Goal: Information Seeking & Learning: Check status

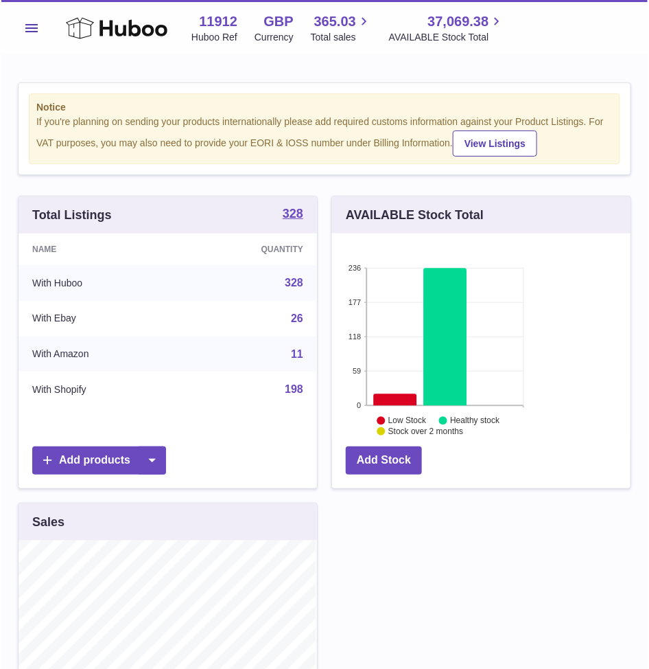
scroll to position [214, 300]
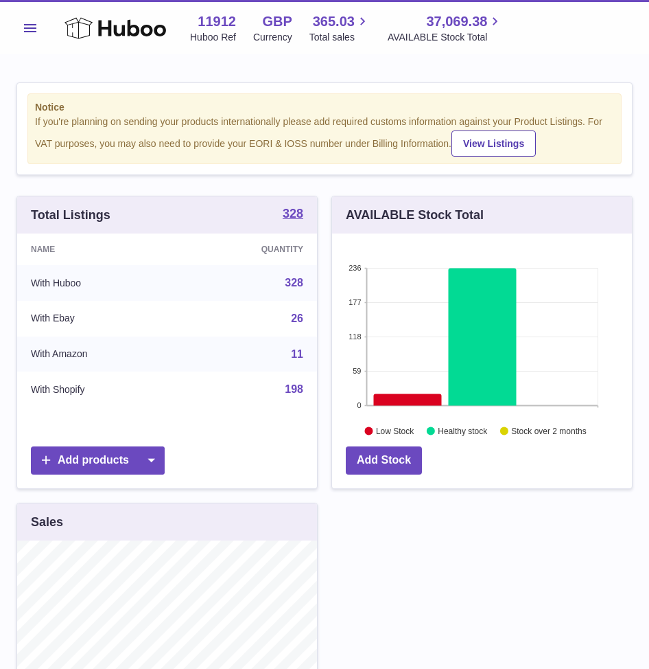
click at [34, 26] on span "Menu" at bounding box center [30, 28] width 12 height 8
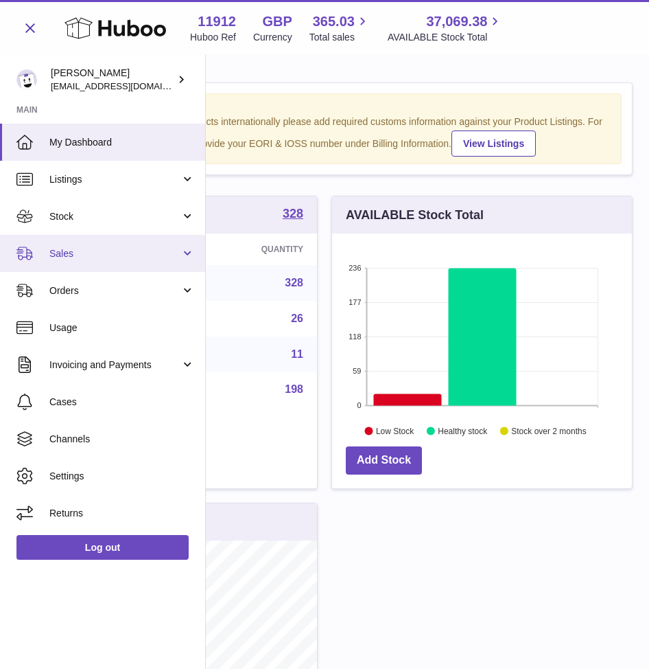
click at [108, 255] on span "Sales" at bounding box center [114, 253] width 131 height 13
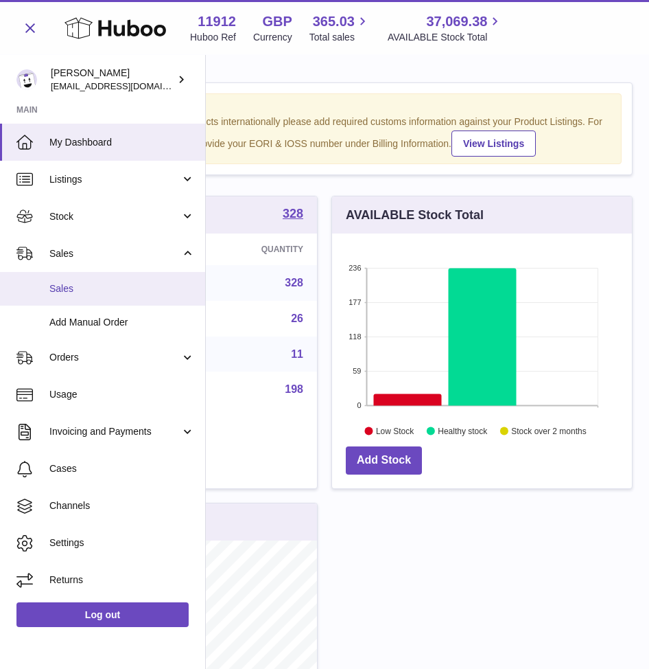
click at [148, 284] on span "Sales" at bounding box center [122, 288] width 146 height 13
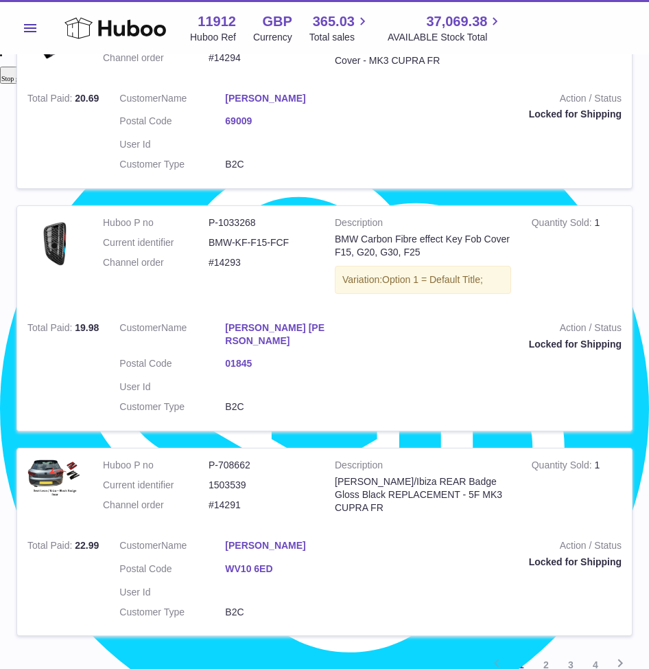
scroll to position [1888, 0]
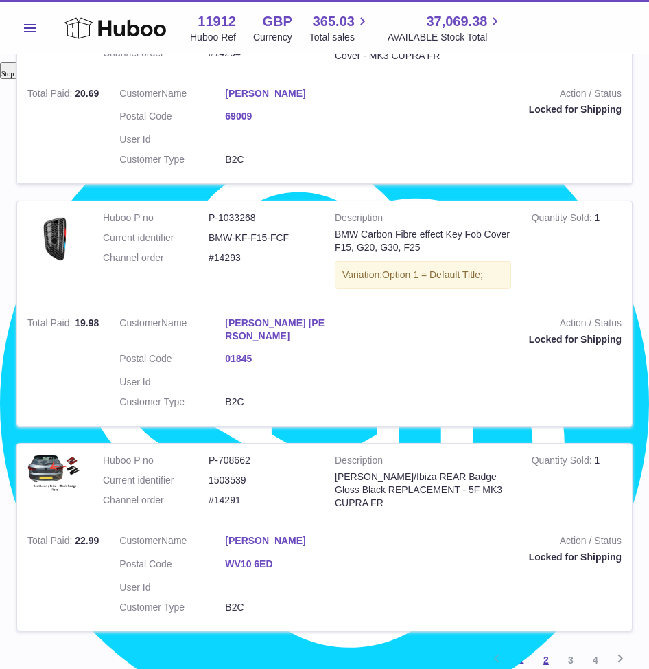
click at [544, 647] on link "2" at bounding box center [546, 659] width 25 height 25
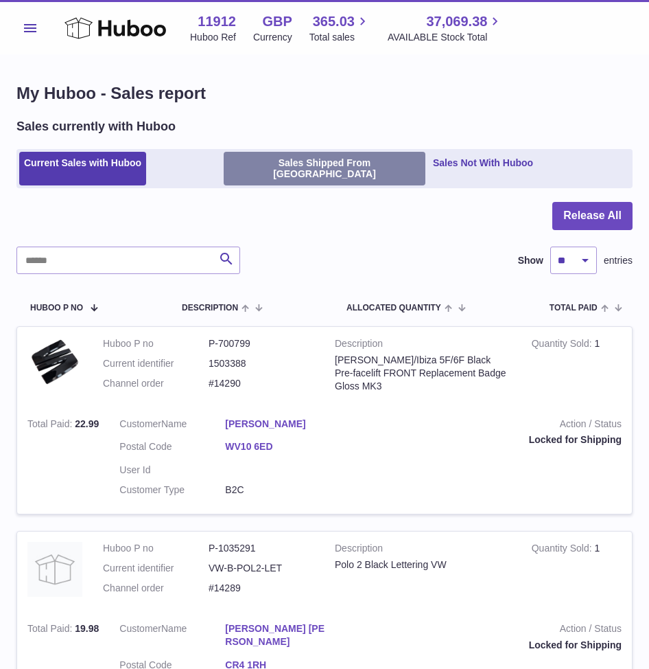
click at [279, 167] on link "Sales Shipped From [GEOGRAPHIC_DATA]" at bounding box center [325, 169] width 202 height 34
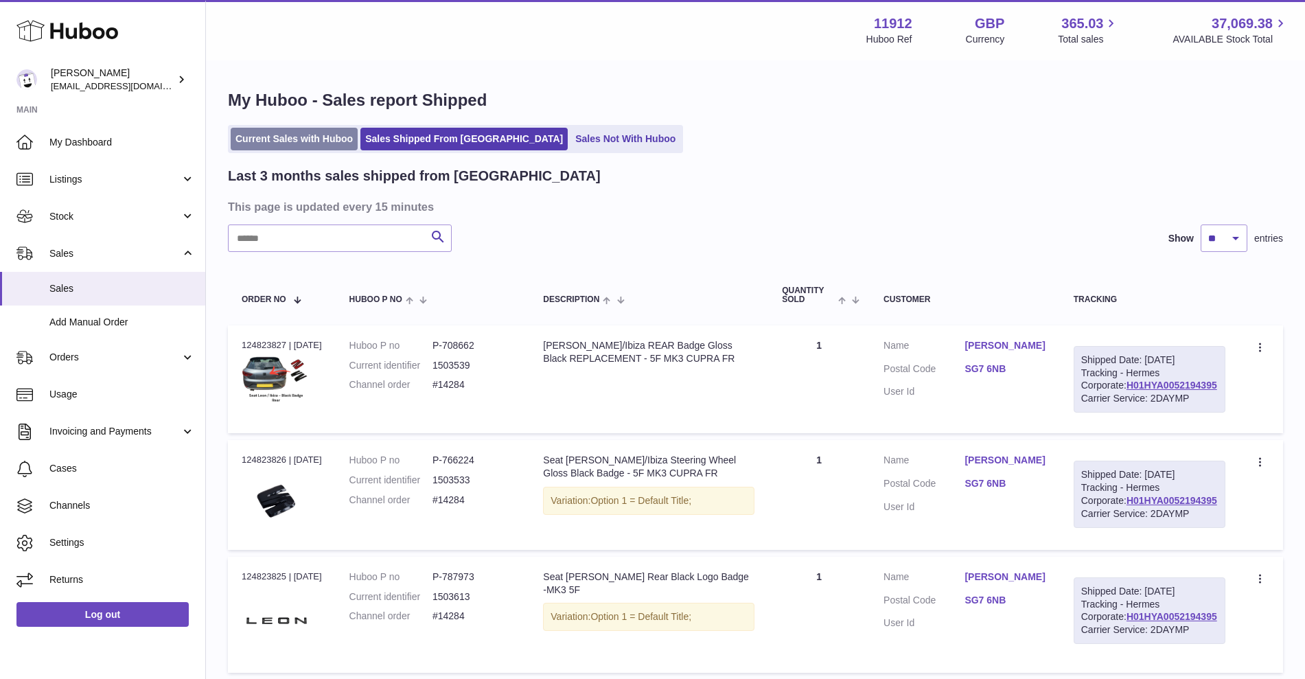
click at [329, 140] on link "Current Sales with Huboo" at bounding box center [294, 139] width 127 height 23
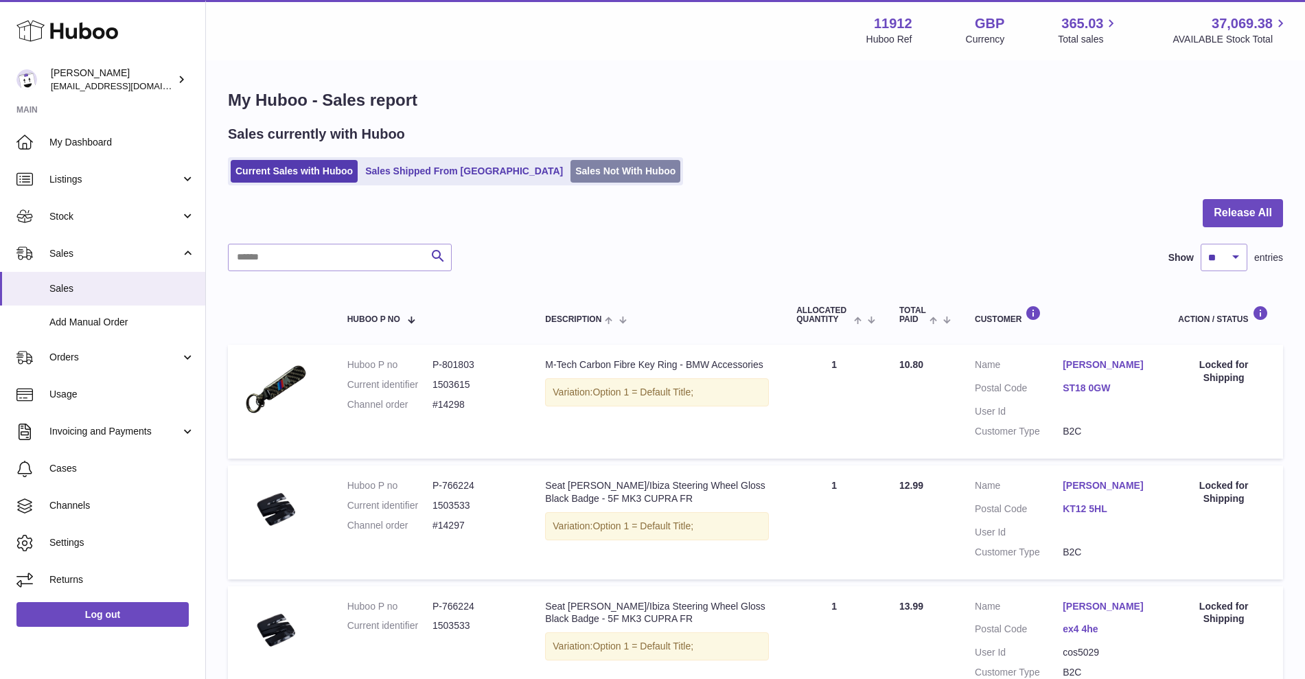
click at [575, 166] on link "Sales Not With Huboo" at bounding box center [625, 171] width 110 height 23
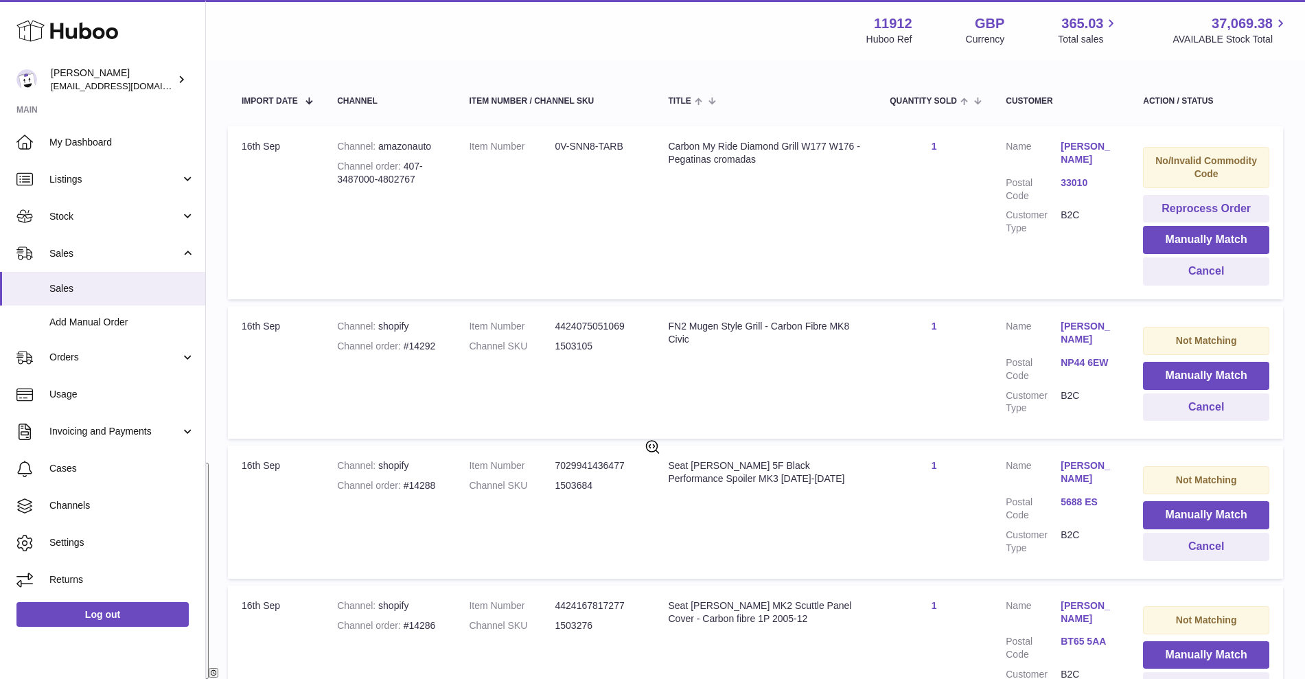
scroll to position [86, 0]
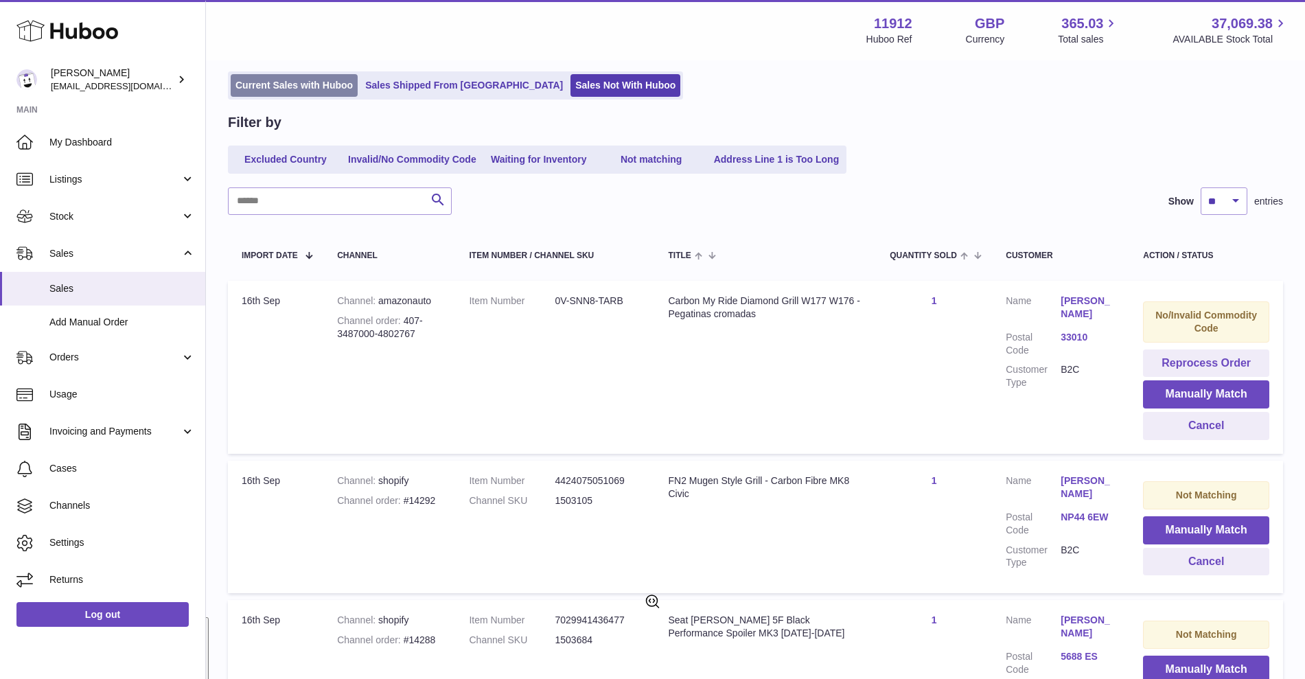
click at [258, 93] on link "Current Sales with Huboo" at bounding box center [294, 85] width 127 height 23
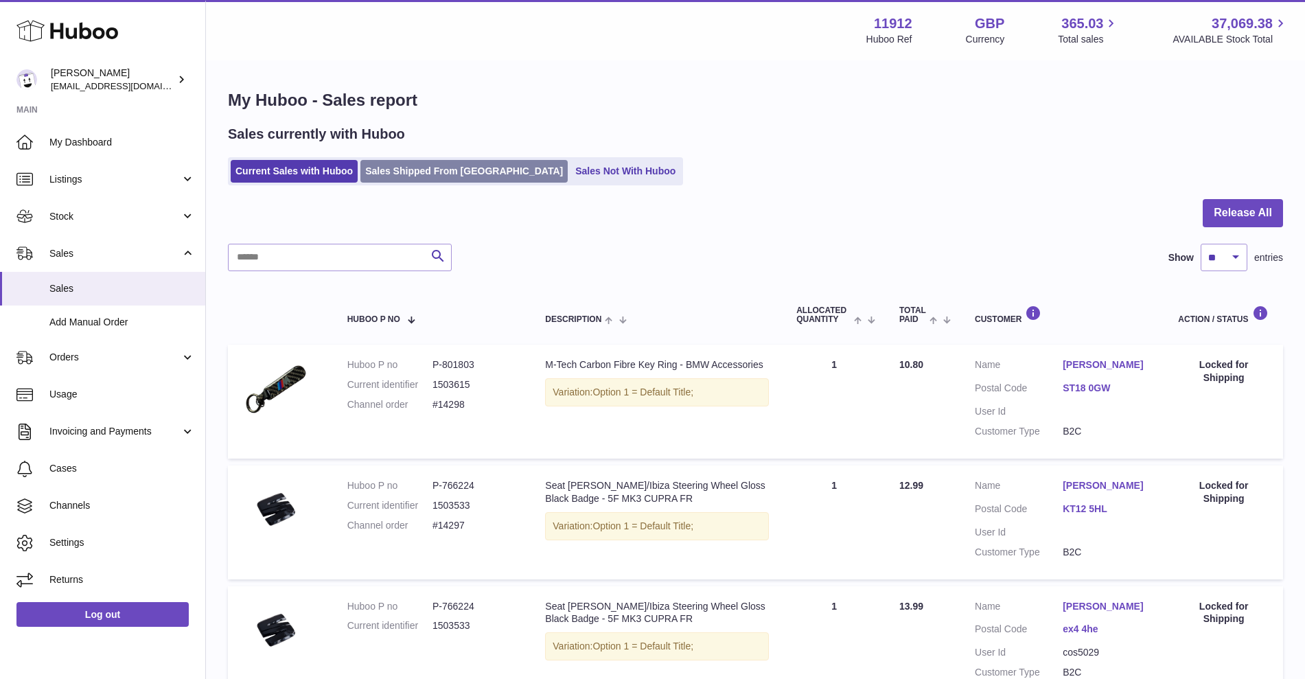
click at [439, 169] on link "Sales Shipped From [GEOGRAPHIC_DATA]" at bounding box center [463, 171] width 207 height 23
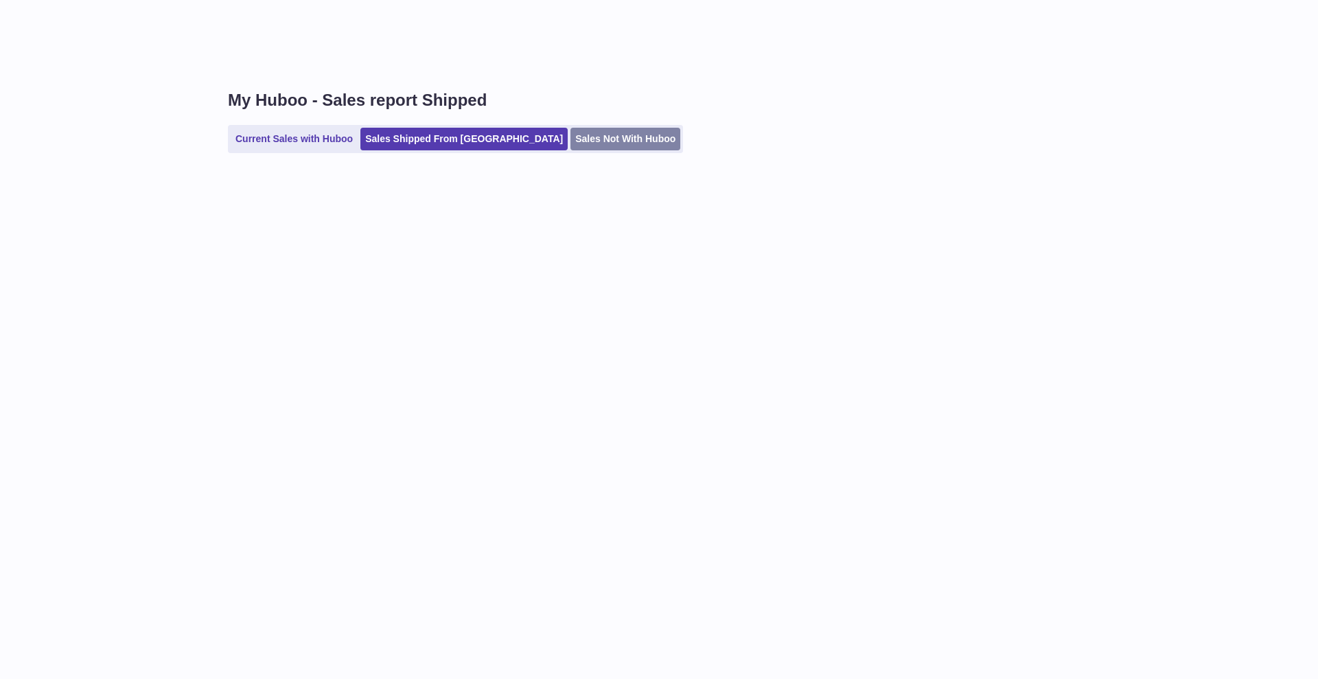
click at [570, 148] on link "Sales Not With Huboo" at bounding box center [625, 139] width 110 height 23
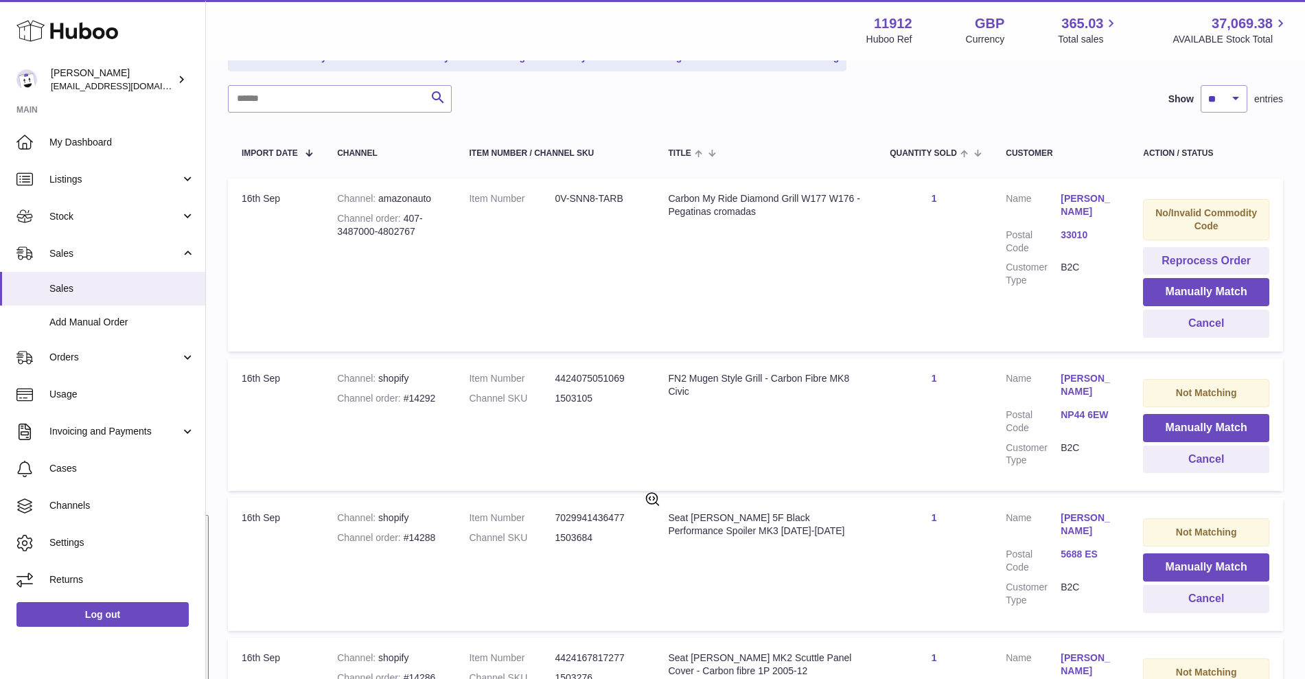
scroll to position [257, 0]
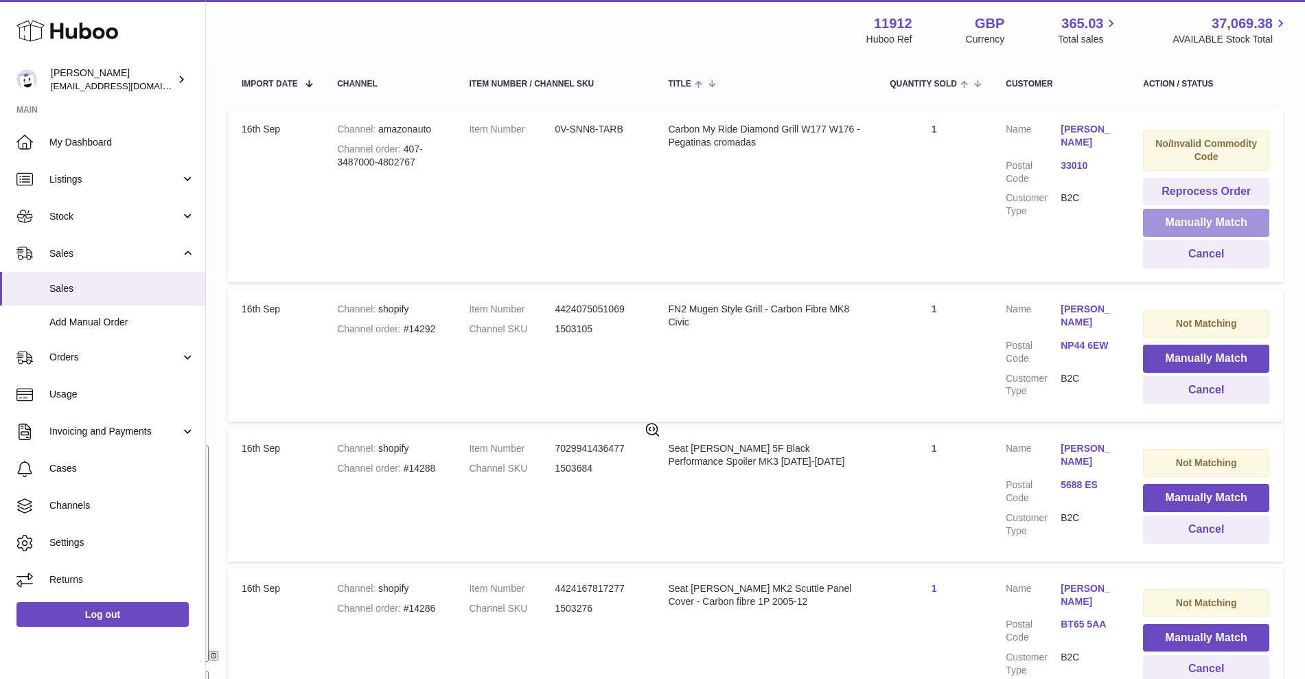
click at [1189, 217] on button "Manually Match" at bounding box center [1206, 223] width 126 height 28
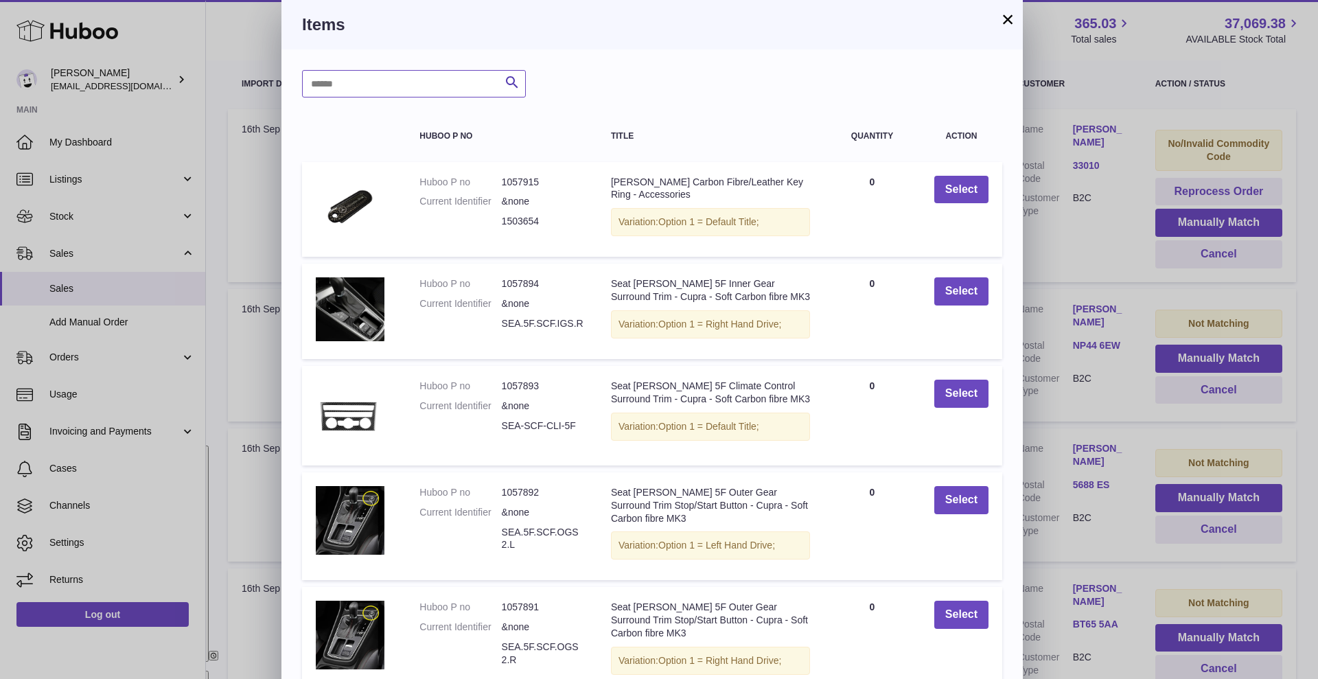
click at [435, 74] on input "text" at bounding box center [414, 83] width 224 height 27
type input "*******"
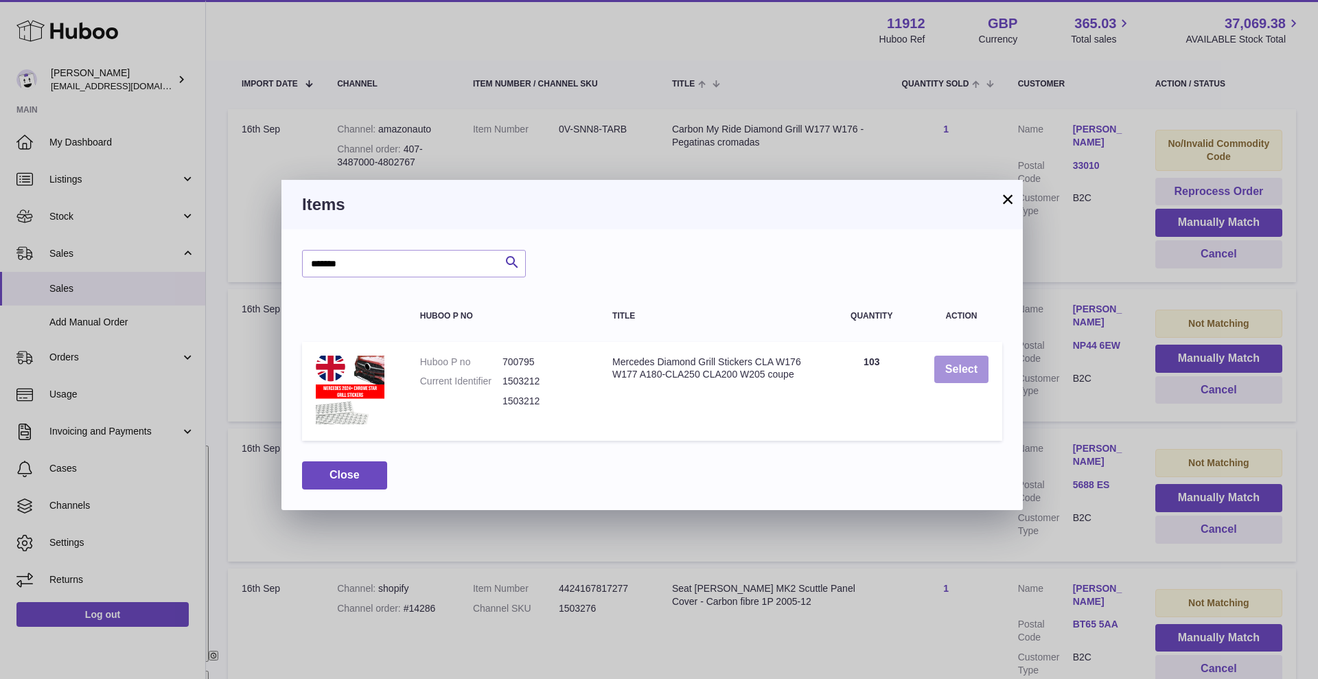
click at [951, 366] on button "Select" at bounding box center [961, 370] width 54 height 28
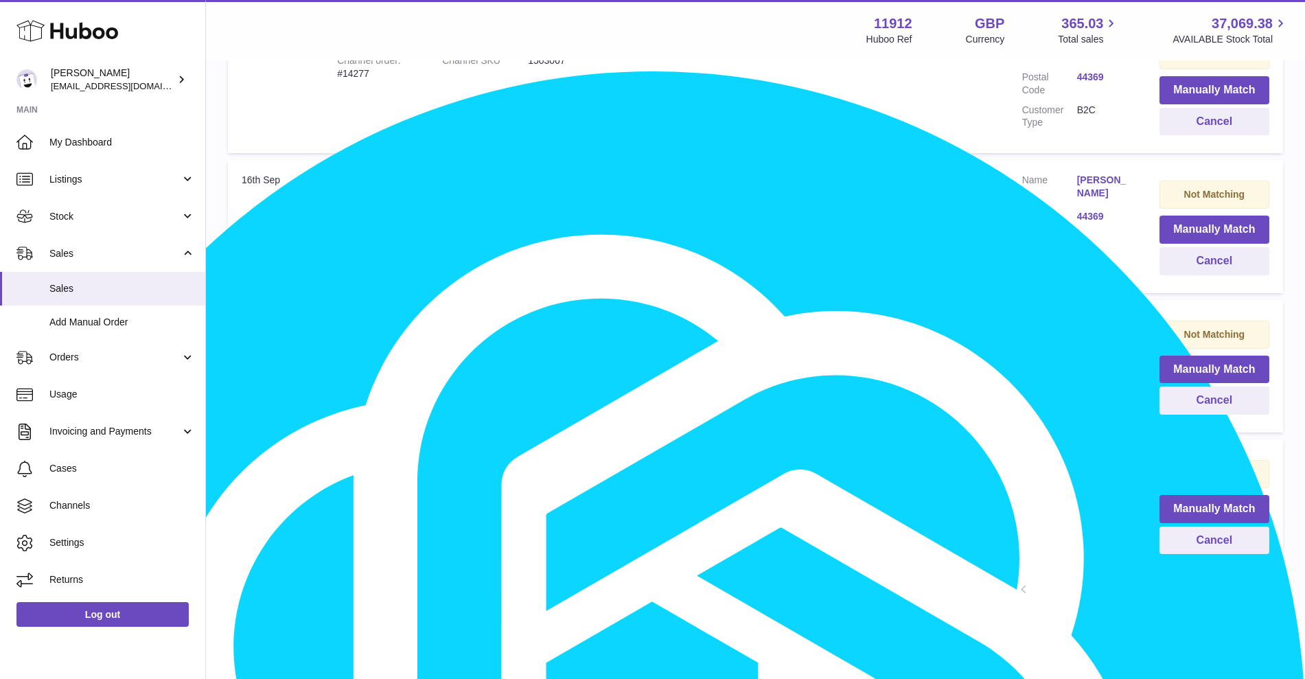
scroll to position [1245, 0]
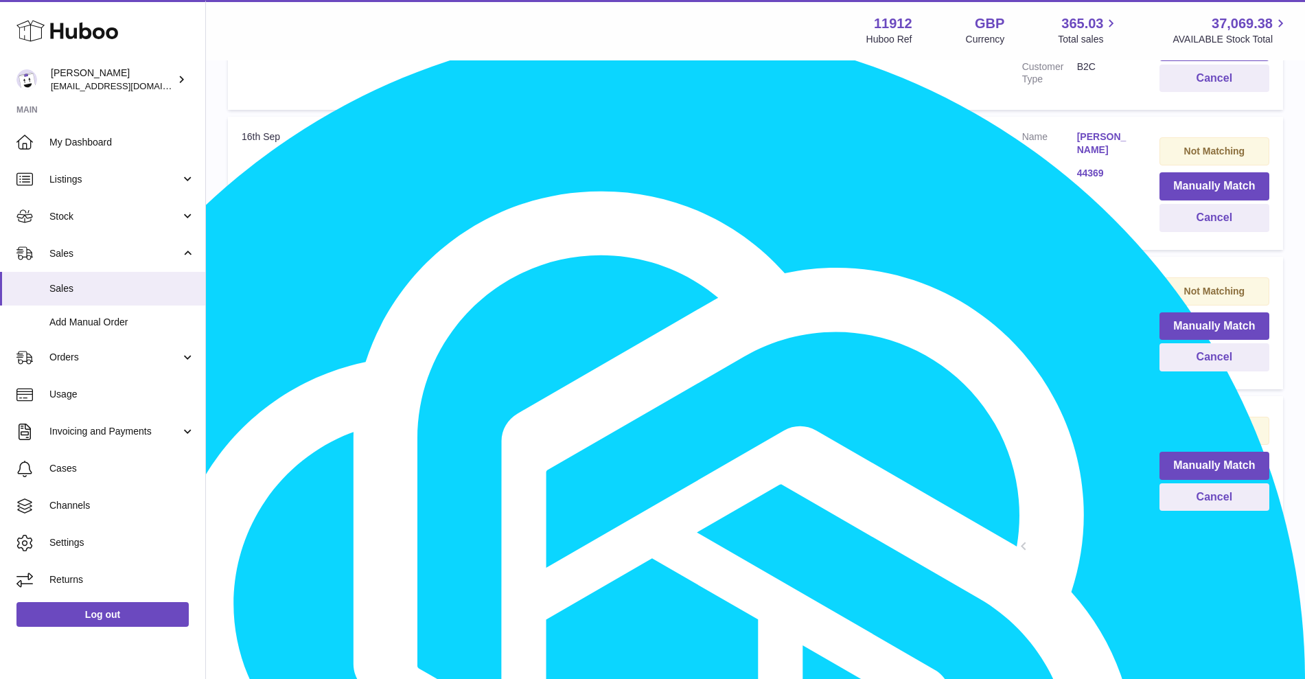
click at [1070, 535] on link "2" at bounding box center [1073, 547] width 25 height 25
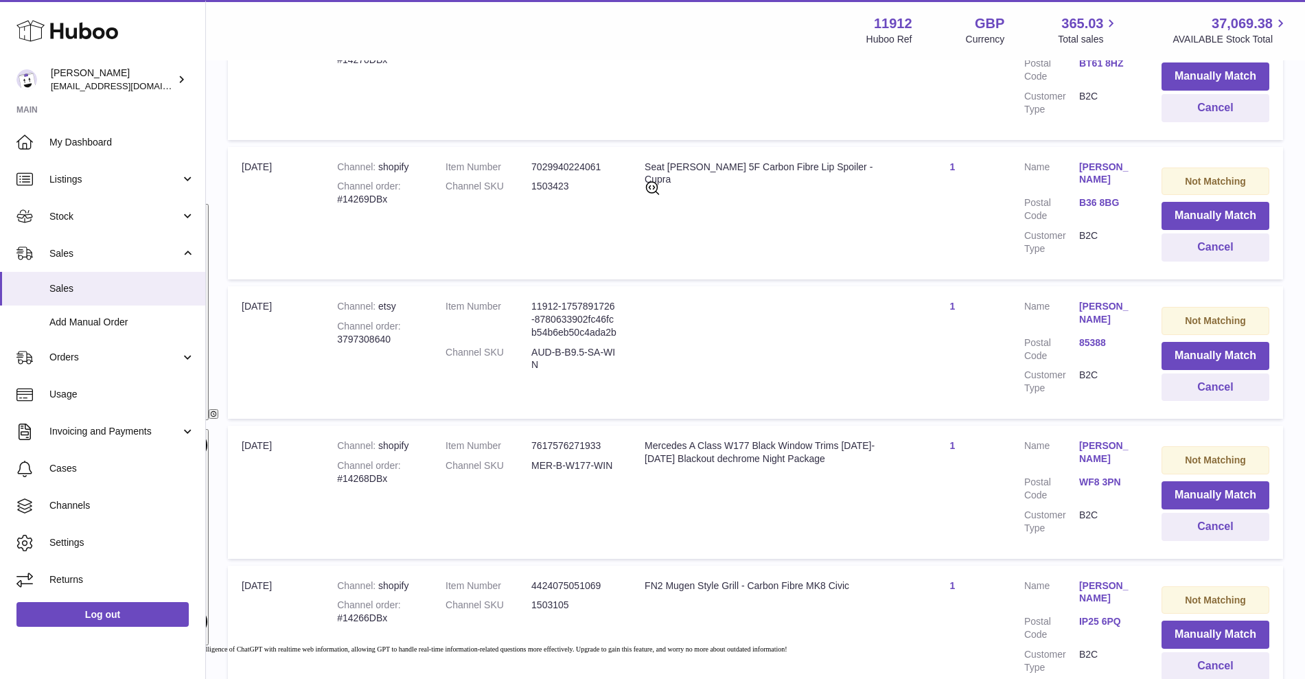
scroll to position [577, 0]
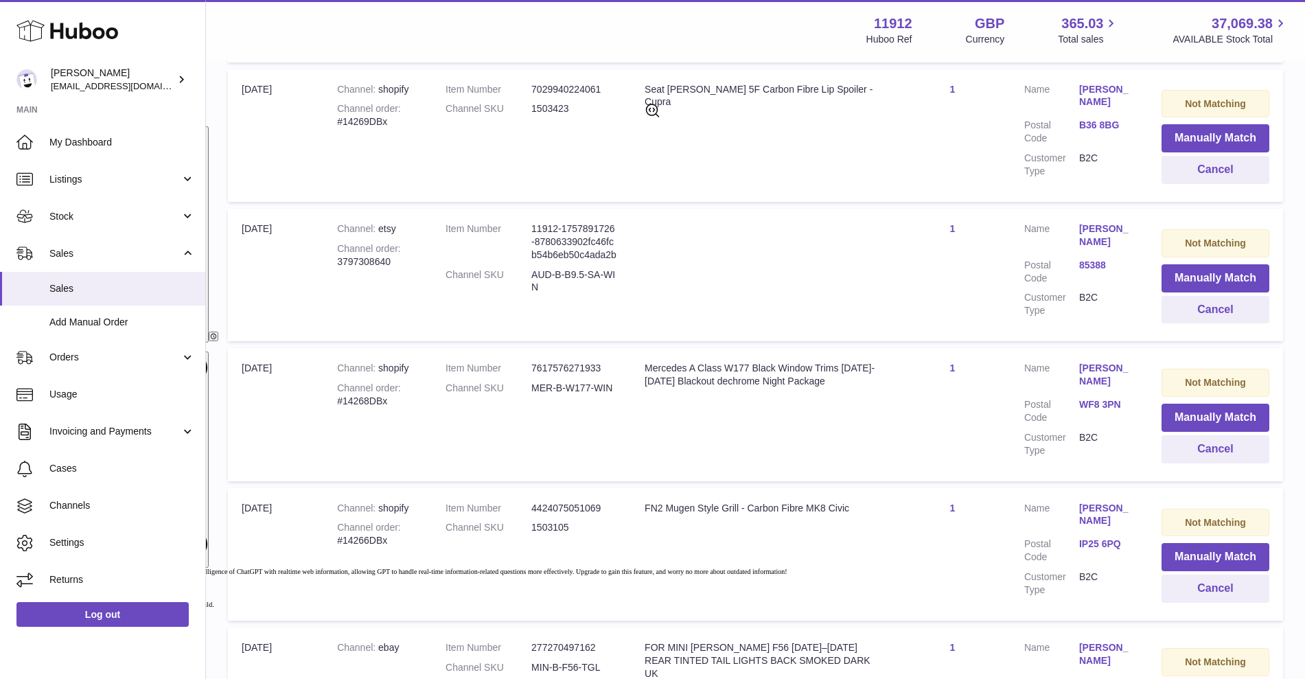
click at [218, 308] on div "My Huboo - Sales Not With Huboo Sales Not With Huboo Current Sales with Huboo S…" at bounding box center [755, 386] width 1099 height 1802
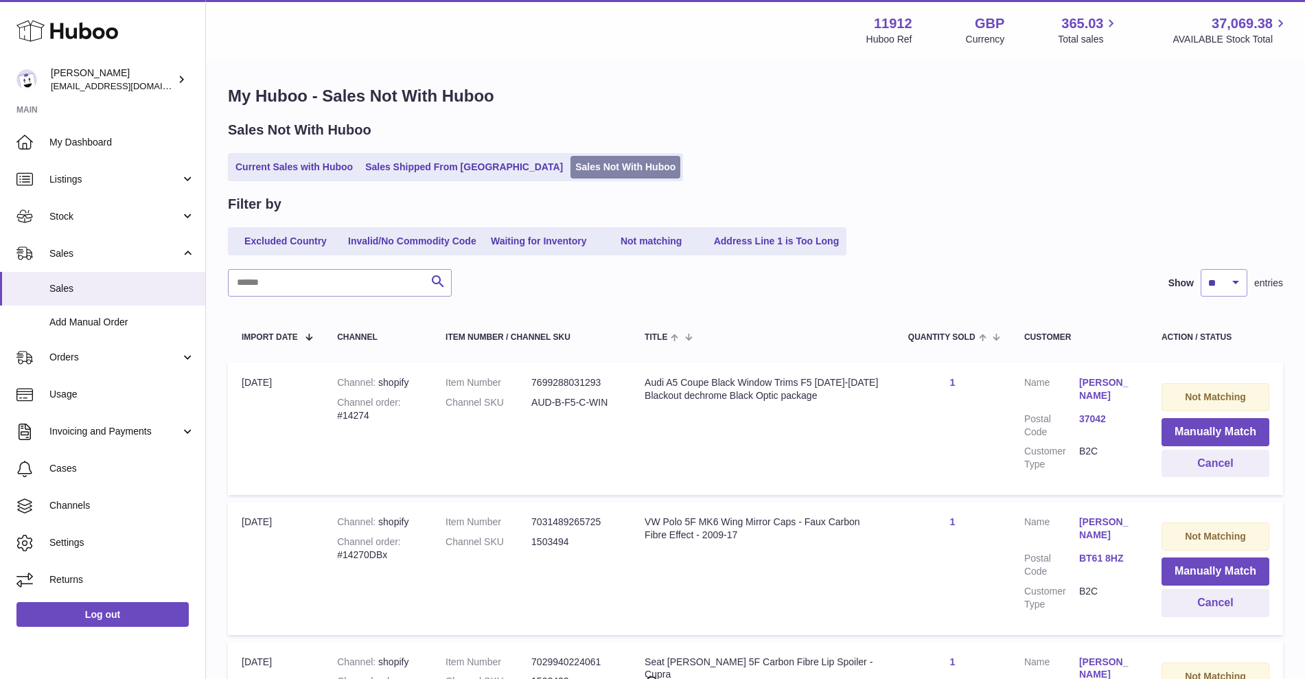
scroll to position [0, 0]
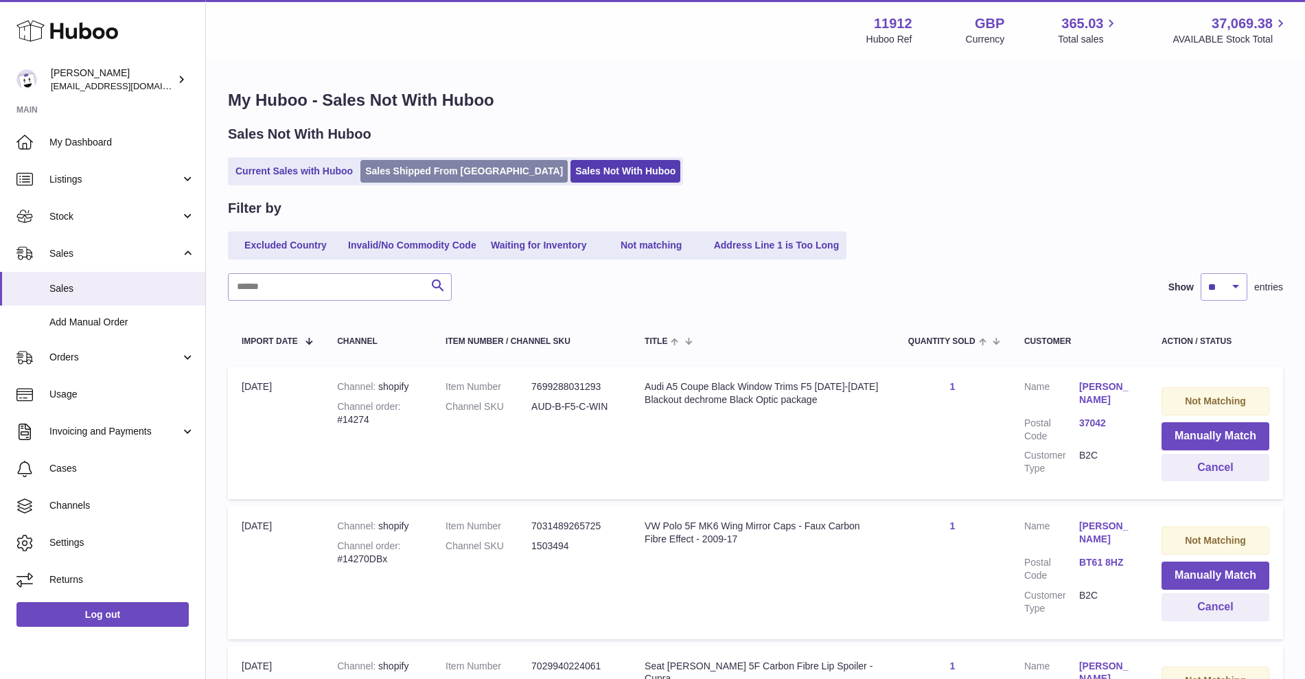
click at [474, 178] on link "Sales Shipped From [GEOGRAPHIC_DATA]" at bounding box center [463, 171] width 207 height 23
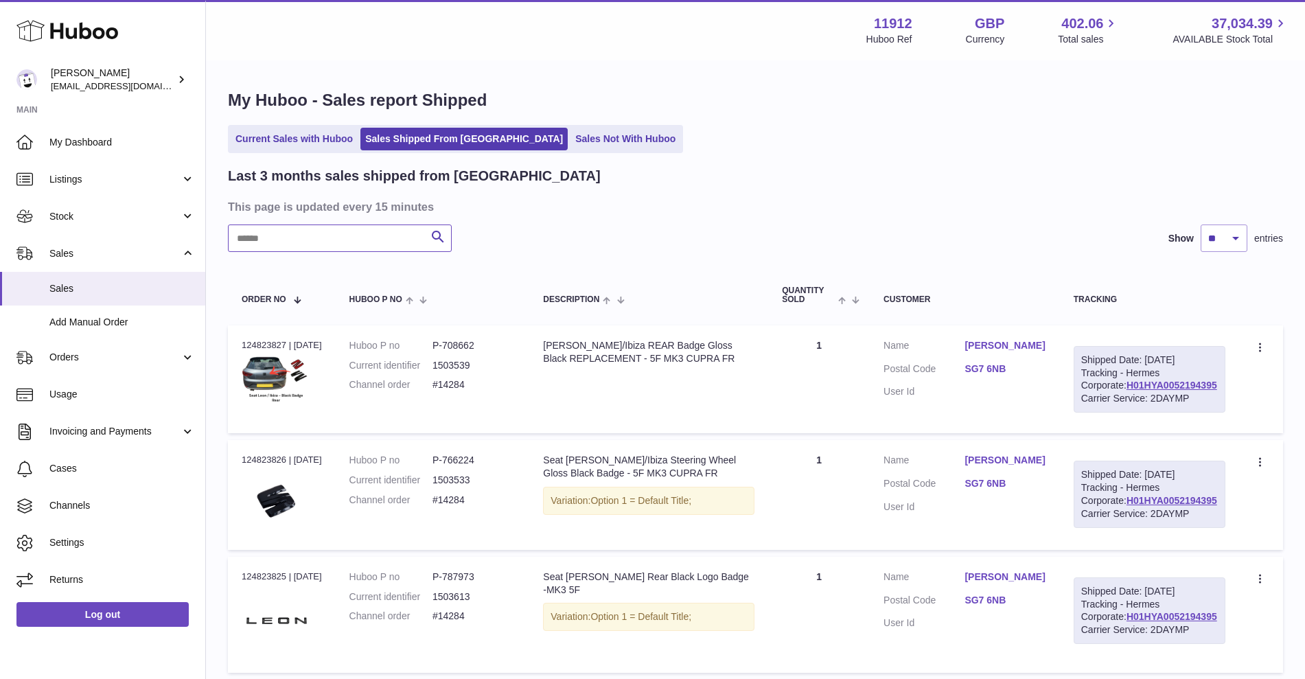
click at [334, 242] on input "text" at bounding box center [340, 237] width 224 height 27
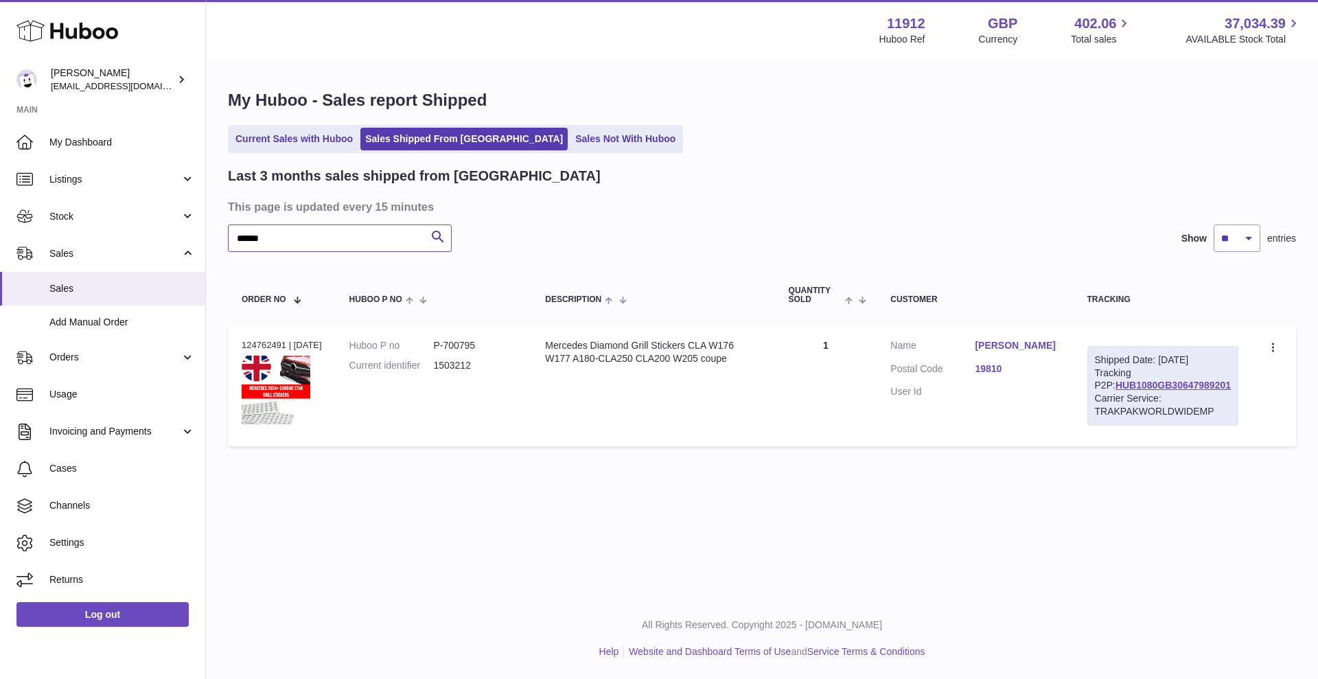
type input "******"
drag, startPoint x: 1233, startPoint y: 401, endPoint x: 1113, endPoint y: 402, distance: 119.5
type textarea "**********"
click at [1113, 402] on div "Shipped Date: 16th Sep 2025 Tracking P2P: HUB1080GB30647989201 Carrier Service:…" at bounding box center [1162, 386] width 151 height 80
copy link "HUB1080GB30647989201"
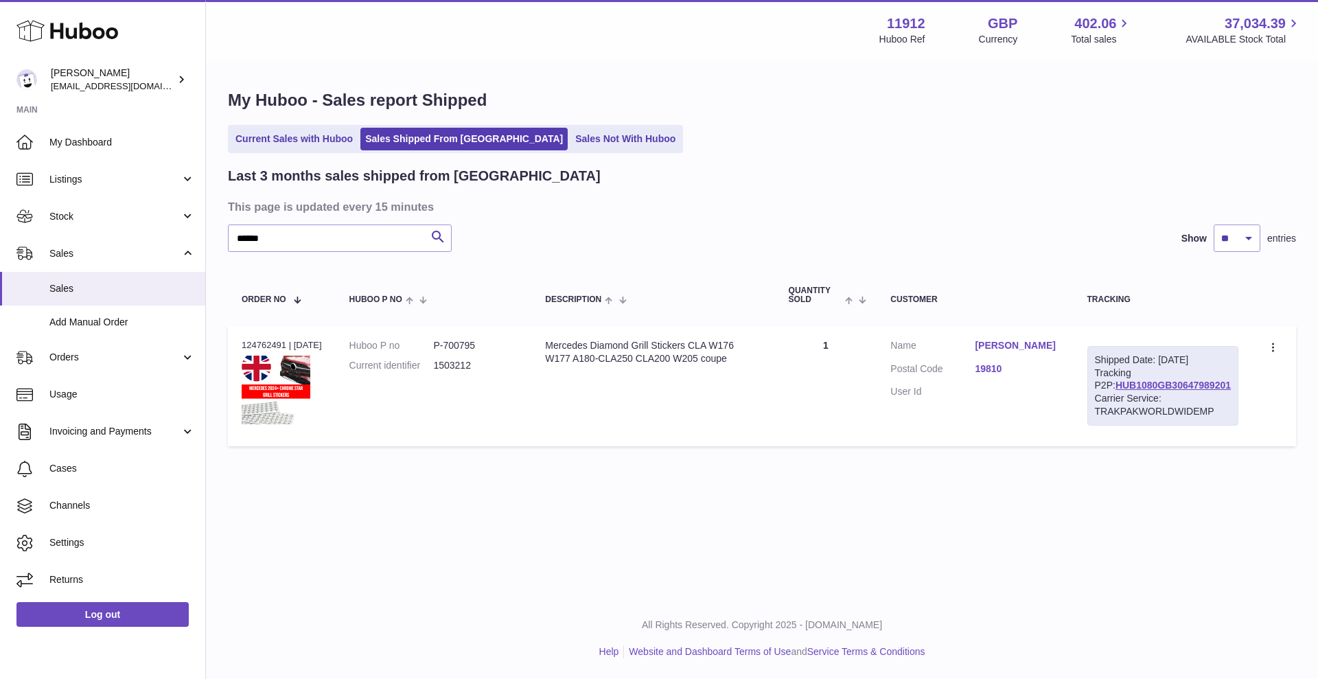
copy link "HUB1080GB30647989201"
drag, startPoint x: 320, startPoint y: 238, endPoint x: 217, endPoint y: 229, distance: 103.4
click at [185, 229] on div "Huboo Zahoor Azam info@carbonmyride.com Main My Dashboard Listings Not with Hub…" at bounding box center [659, 339] width 1318 height 679
paste input "******"
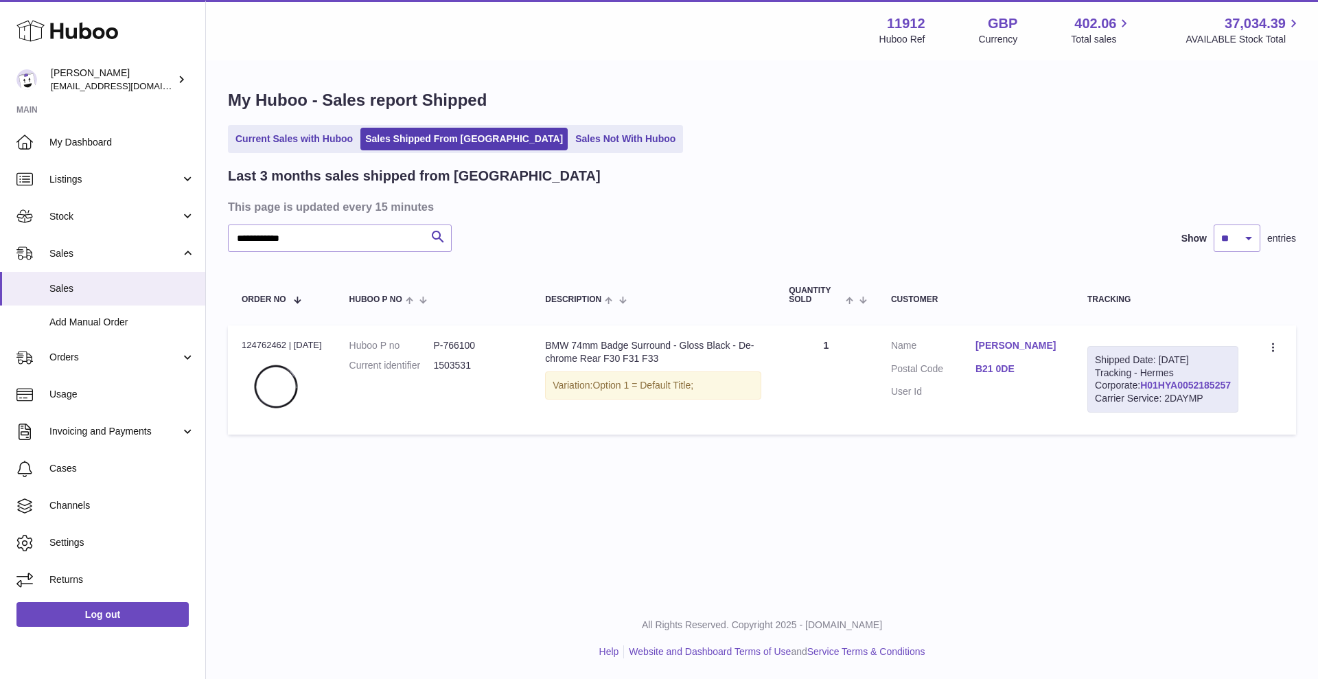
drag, startPoint x: 1227, startPoint y: 412, endPoint x: 1128, endPoint y: 414, distance: 99.6
click at [1128, 413] on div "Shipped Date: 16th Sep 2025 Tracking - Hermes Corporate: H01HYA0052185257 Carri…" at bounding box center [1162, 379] width 151 height 67
copy link "H01HYA0052185257"
drag, startPoint x: 312, startPoint y: 242, endPoint x: 301, endPoint y: 238, distance: 12.4
click at [305, 240] on input "**********" at bounding box center [340, 237] width 224 height 27
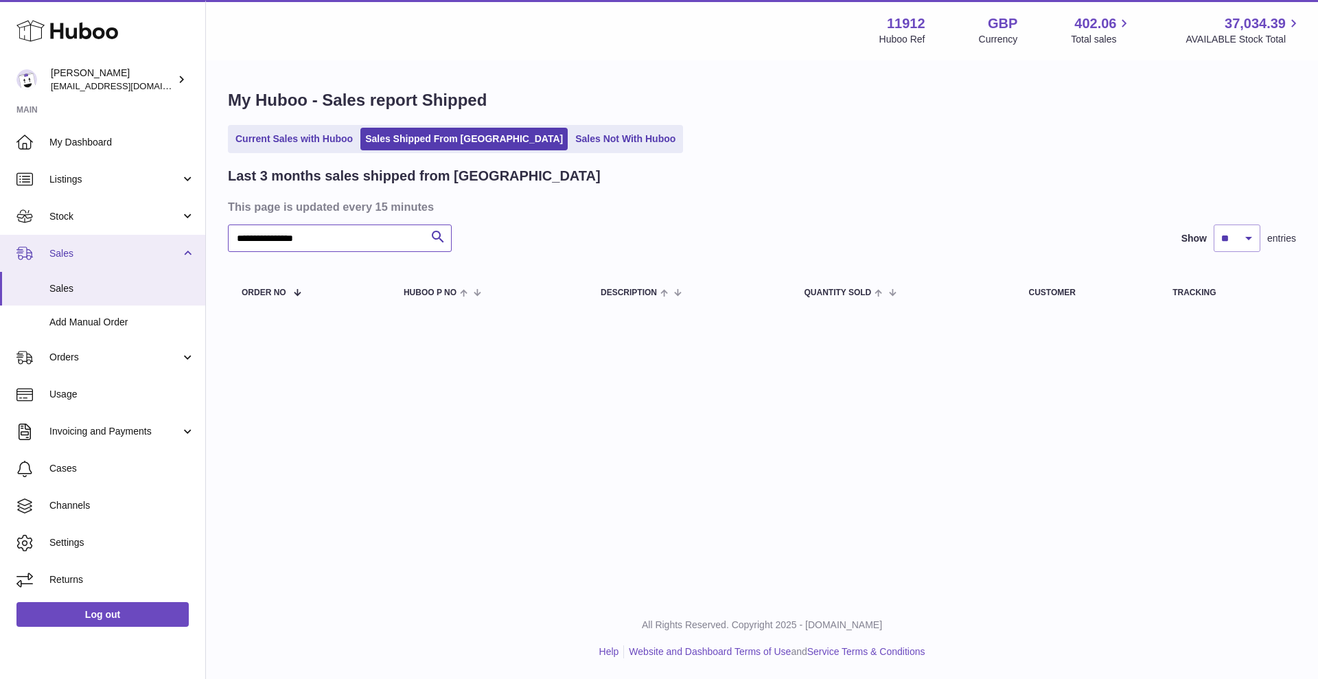
drag, startPoint x: 319, startPoint y: 235, endPoint x: 141, endPoint y: 246, distance: 178.1
click at [141, 246] on div "**********" at bounding box center [659, 339] width 1318 height 679
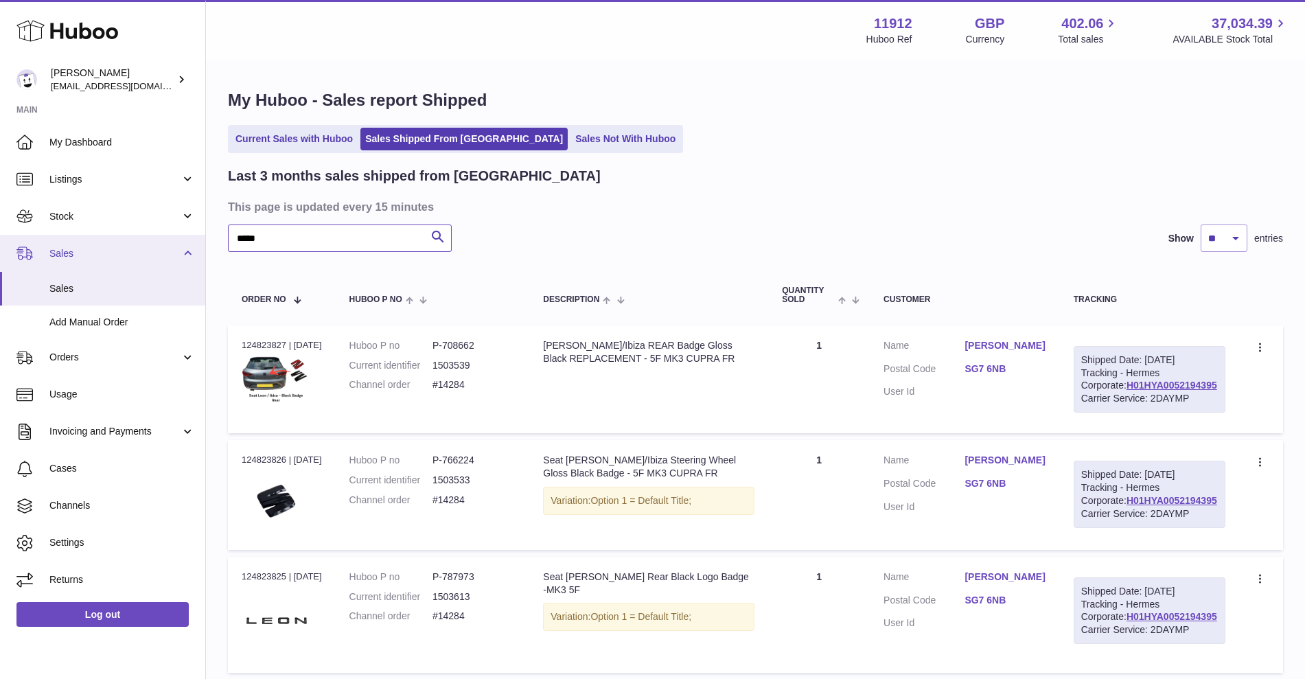
type input "*****"
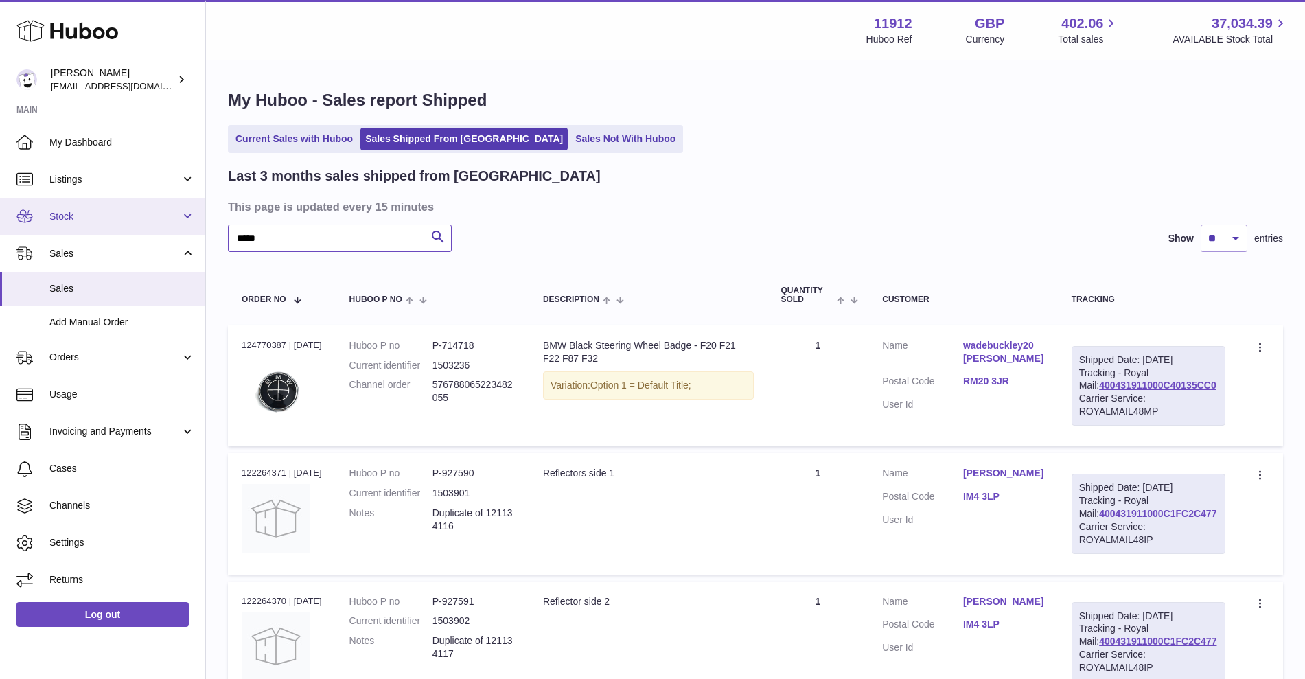
drag, startPoint x: 268, startPoint y: 236, endPoint x: 128, endPoint y: 231, distance: 140.1
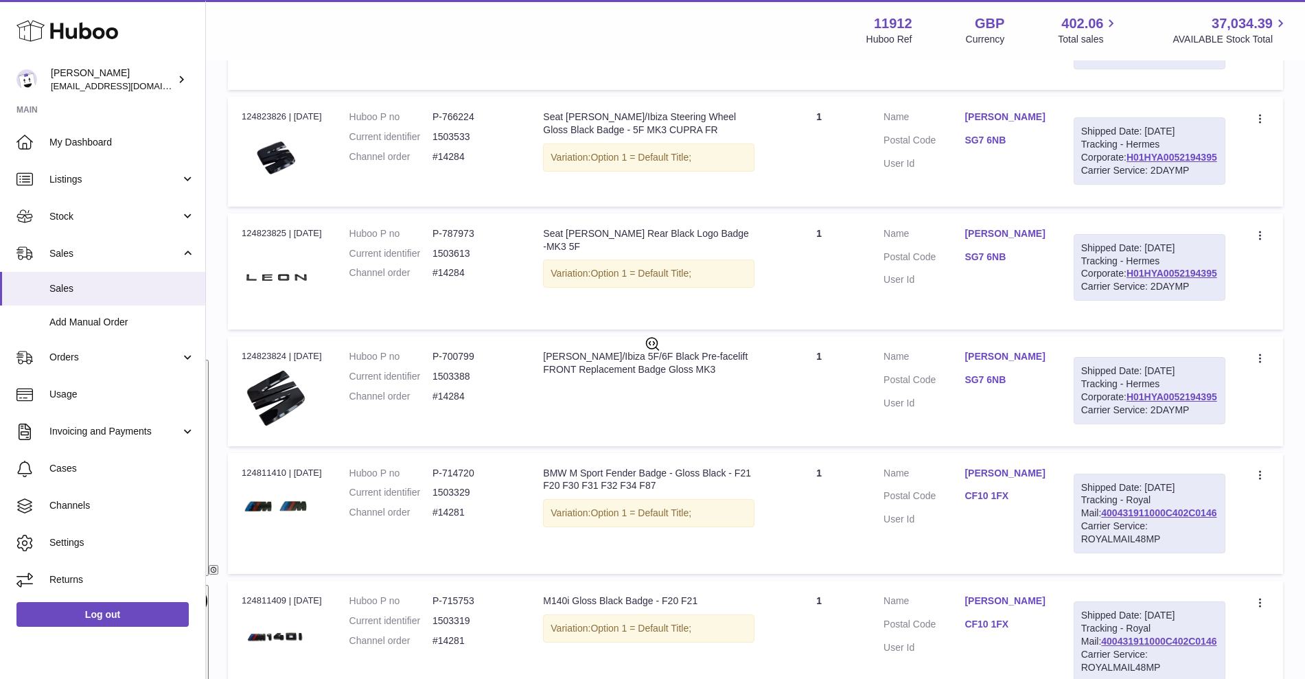
scroll to position [172, 0]
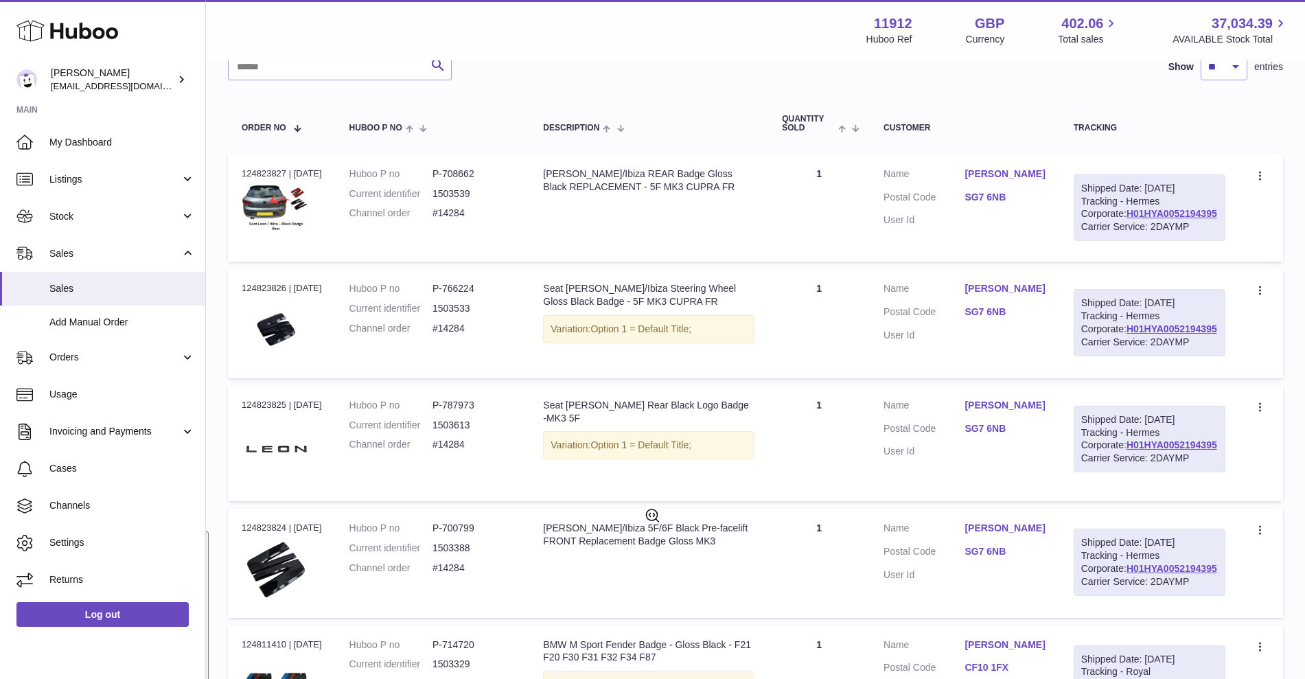
drag, startPoint x: 1203, startPoint y: 237, endPoint x: 1097, endPoint y: 242, distance: 105.9
click at [1097, 242] on div "Shipped Date: 16th Sep 2025 Tracking - Hermes Corporate: H01HYA0052194395 Carri…" at bounding box center [1150, 207] width 152 height 67
copy link "H01HYA0052194395"
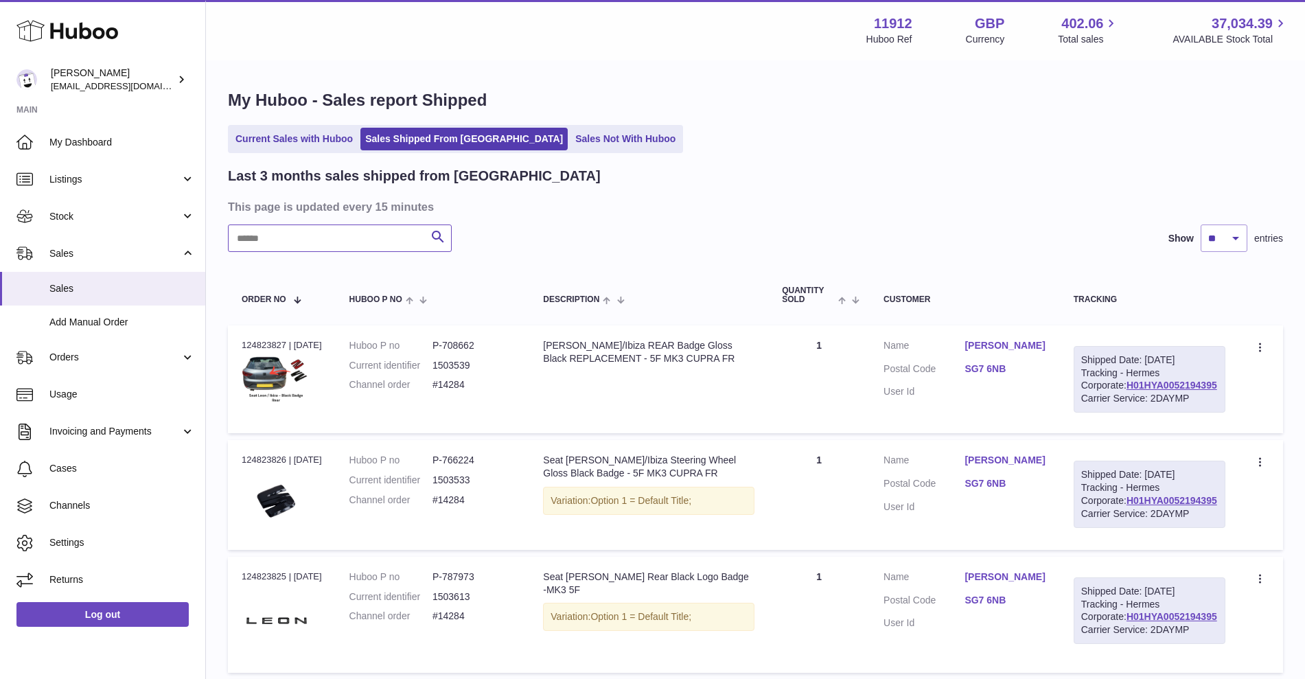
click at [285, 232] on input "text" at bounding box center [340, 237] width 224 height 27
paste input "**********"
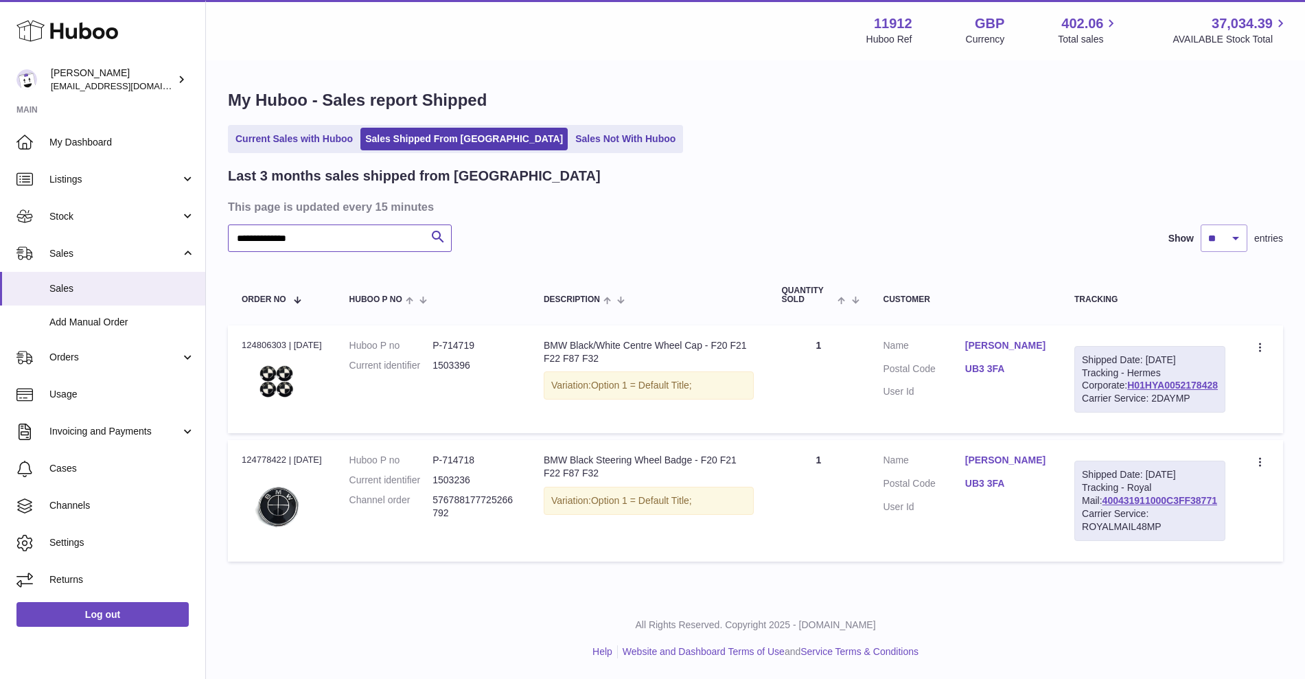
type input "**********"
drag, startPoint x: 1213, startPoint y: 413, endPoint x: 1105, endPoint y: 415, distance: 108.5
click at [1105, 413] on div "Shipped Date: 16th Sep 2025 Tracking - Hermes Corporate: H01HYA0052178428 Carri…" at bounding box center [1149, 379] width 151 height 67
copy link "H01HYA0052178428"
click at [322, 145] on link "Current Sales with Huboo" at bounding box center [294, 139] width 127 height 23
